Goal: Transaction & Acquisition: Obtain resource

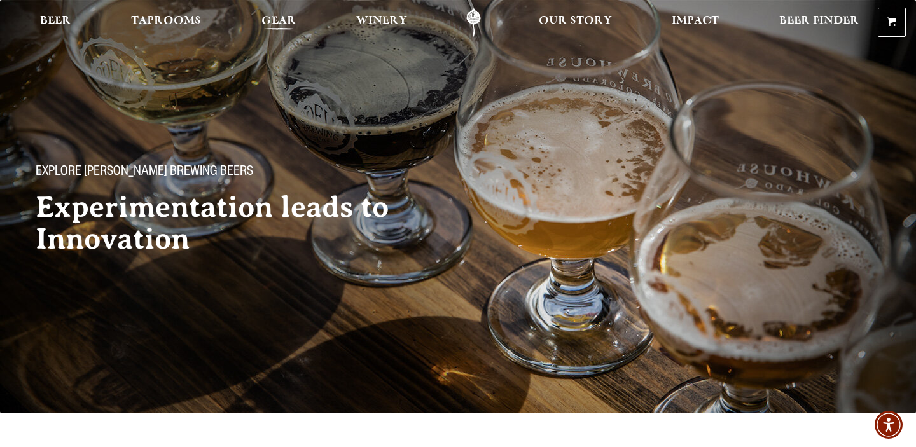
click at [267, 22] on span "Gear" at bounding box center [279, 21] width 35 height 10
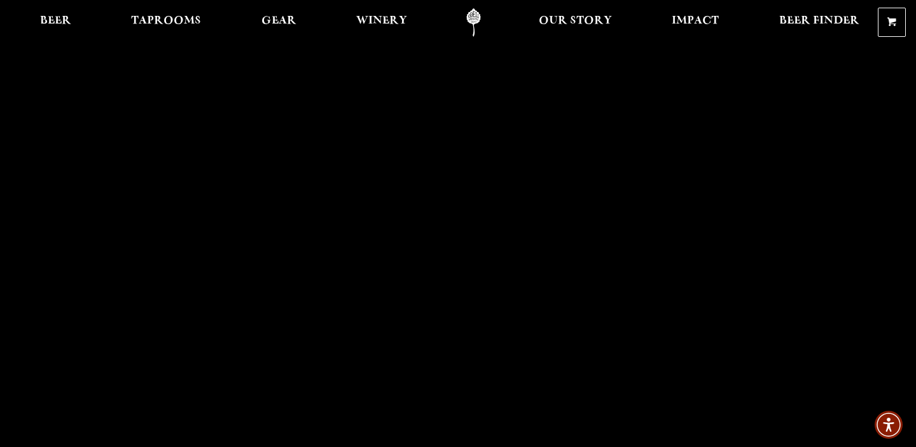
click at [471, 15] on link "Odell Home" at bounding box center [474, 22] width 48 height 29
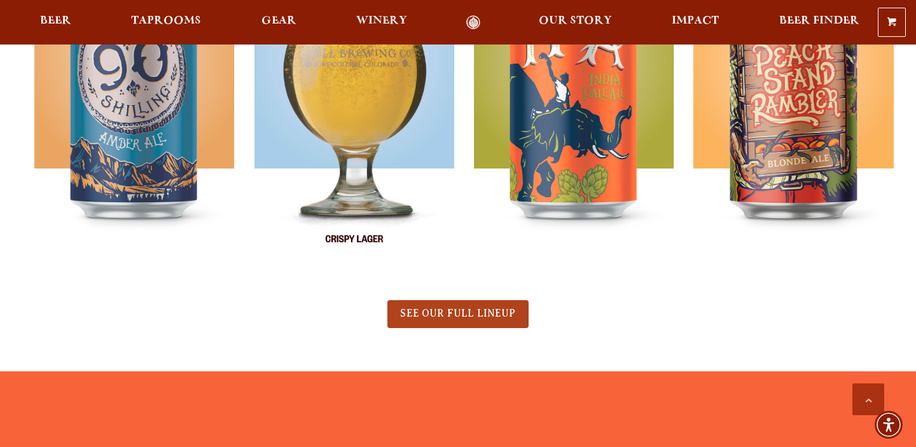
scroll to position [663, 0]
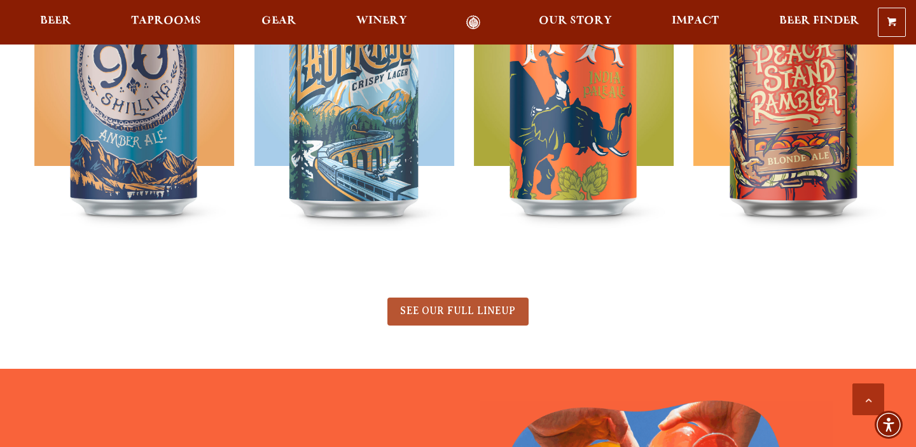
click at [449, 314] on span "SEE OUR FULL LINEUP" at bounding box center [457, 310] width 115 height 11
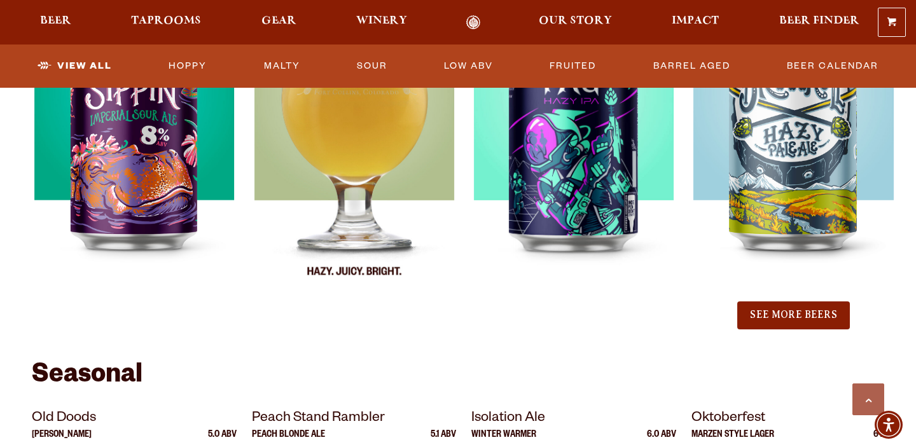
scroll to position [1456, 0]
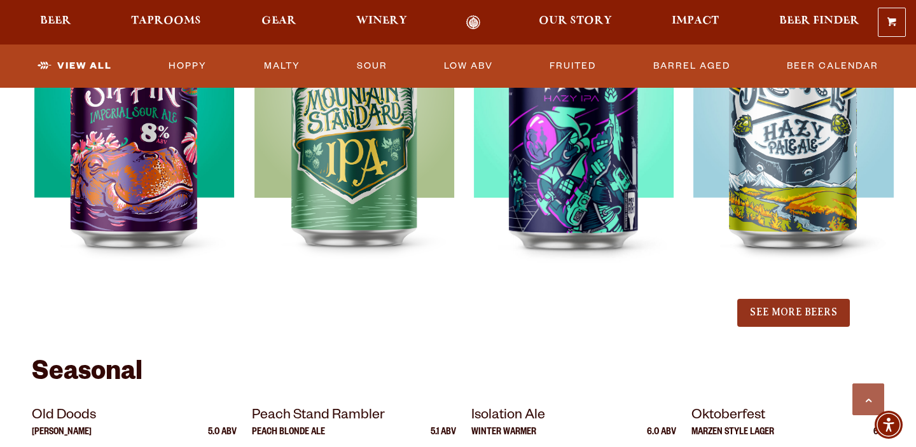
click at [779, 311] on button "See More Beers" at bounding box center [793, 313] width 112 height 28
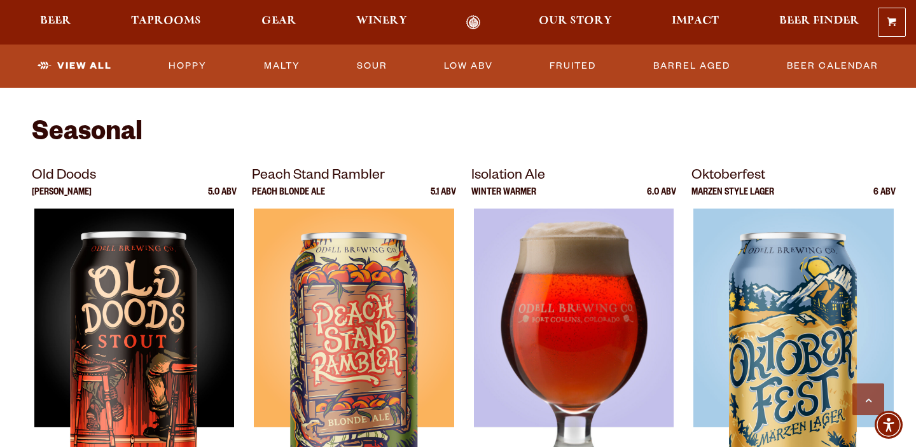
scroll to position [1997, 0]
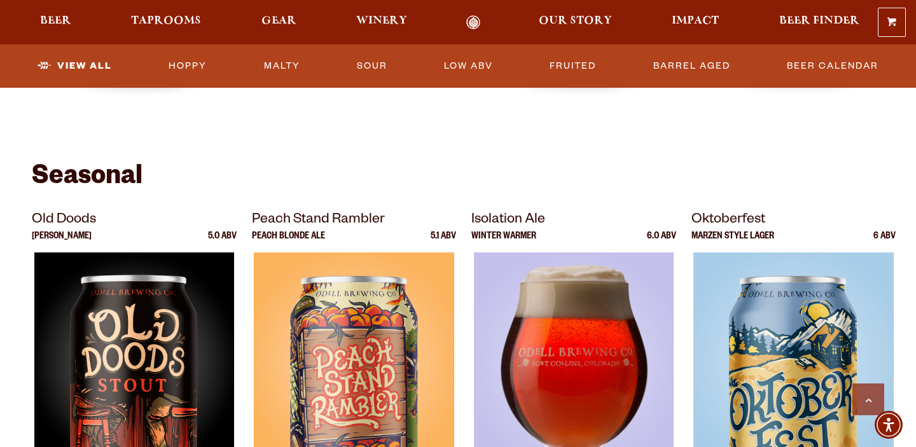
click at [564, 303] on img at bounding box center [574, 412] width 200 height 318
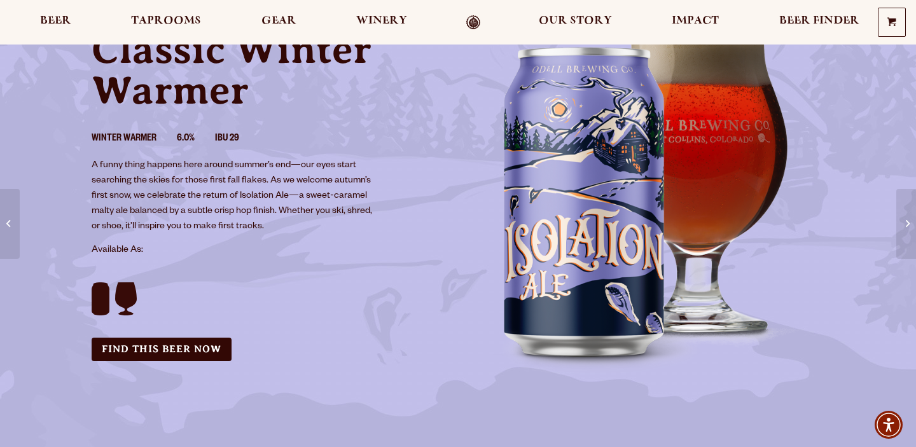
scroll to position [128, 0]
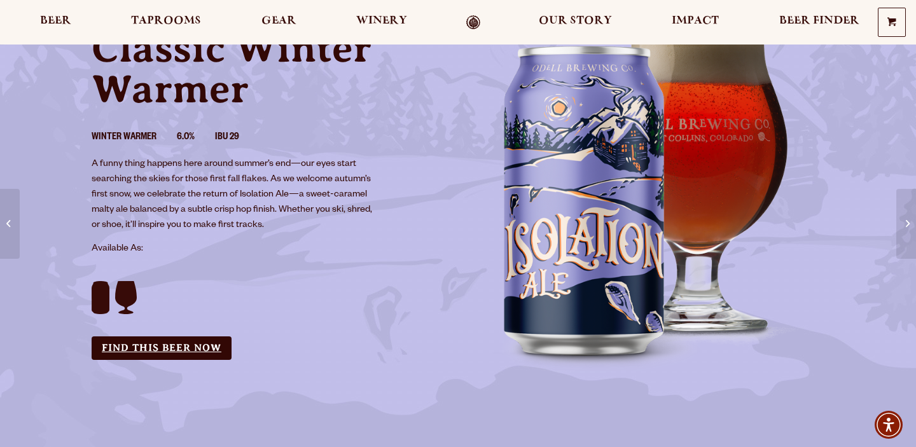
click at [208, 342] on link "Find this Beer Now" at bounding box center [162, 349] width 140 height 24
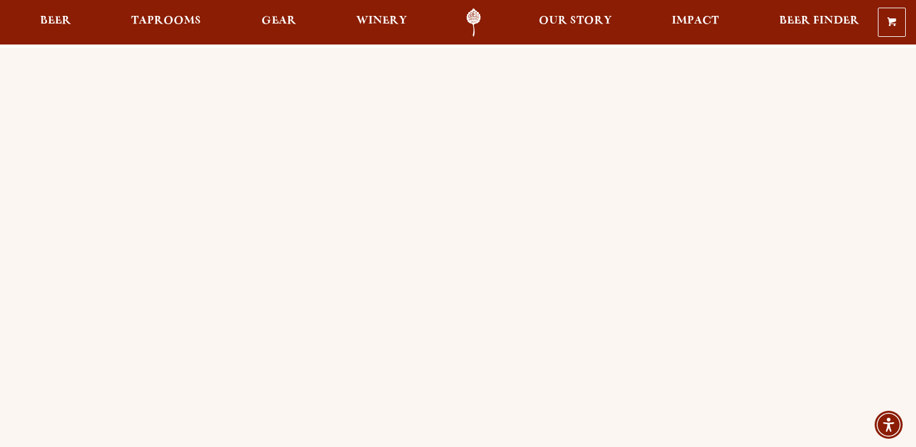
click at [477, 15] on link "Odell Home" at bounding box center [474, 22] width 48 height 29
